Goal: Task Accomplishment & Management: Manage account settings

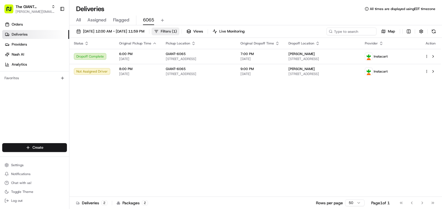
click at [177, 32] on span "Filters ( 1 )" at bounding box center [169, 31] width 16 height 5
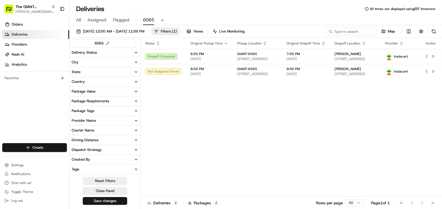
click at [81, 54] on div "Delivery Status" at bounding box center [84, 52] width 25 height 5
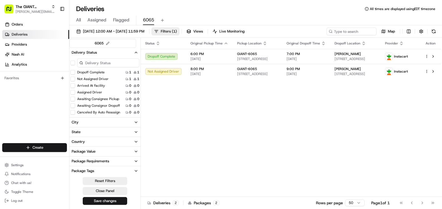
click at [81, 54] on div "Delivery Status" at bounding box center [84, 52] width 25 height 5
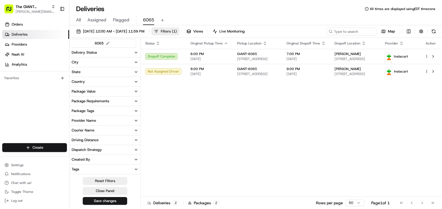
click at [177, 31] on span "Filters ( 1 )" at bounding box center [169, 31] width 16 height 5
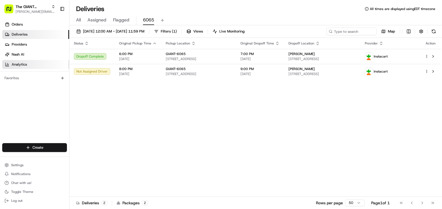
click at [30, 62] on link "Analytics" at bounding box center [35, 64] width 67 height 9
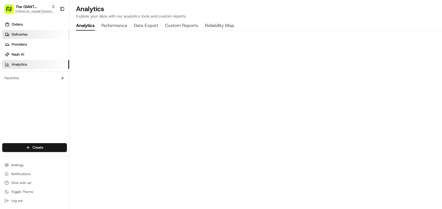
click at [27, 34] on span "Deliveries" at bounding box center [20, 34] width 16 height 5
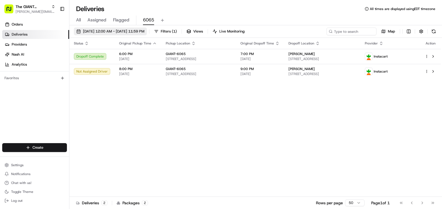
click at [127, 33] on span "[DATE] 12:00 AM - [DATE] 11:59 PM" at bounding box center [113, 31] width 61 height 5
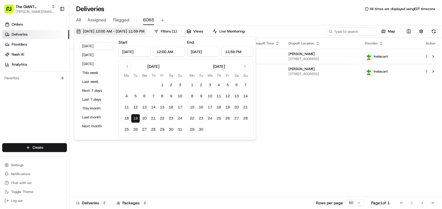
click at [126, 34] on button "[DATE] 12:00 AM - [DATE] 11:59 PM" at bounding box center [110, 31] width 73 height 8
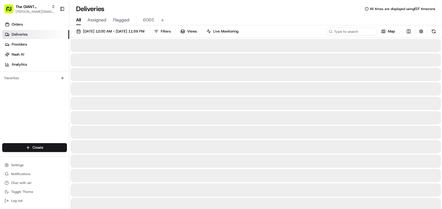
click at [17, 202] on span "Log out" at bounding box center [16, 200] width 11 height 4
